Goal: Task Accomplishment & Management: Manage account settings

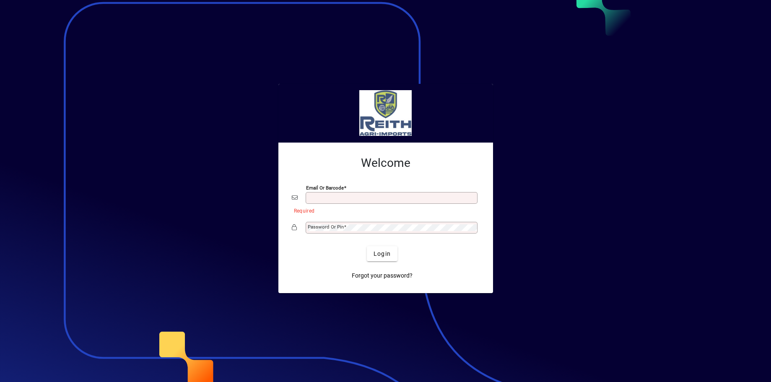
click at [520, 102] on div at bounding box center [385, 191] width 771 height 382
